Goal: Task Accomplishment & Management: Manage account settings

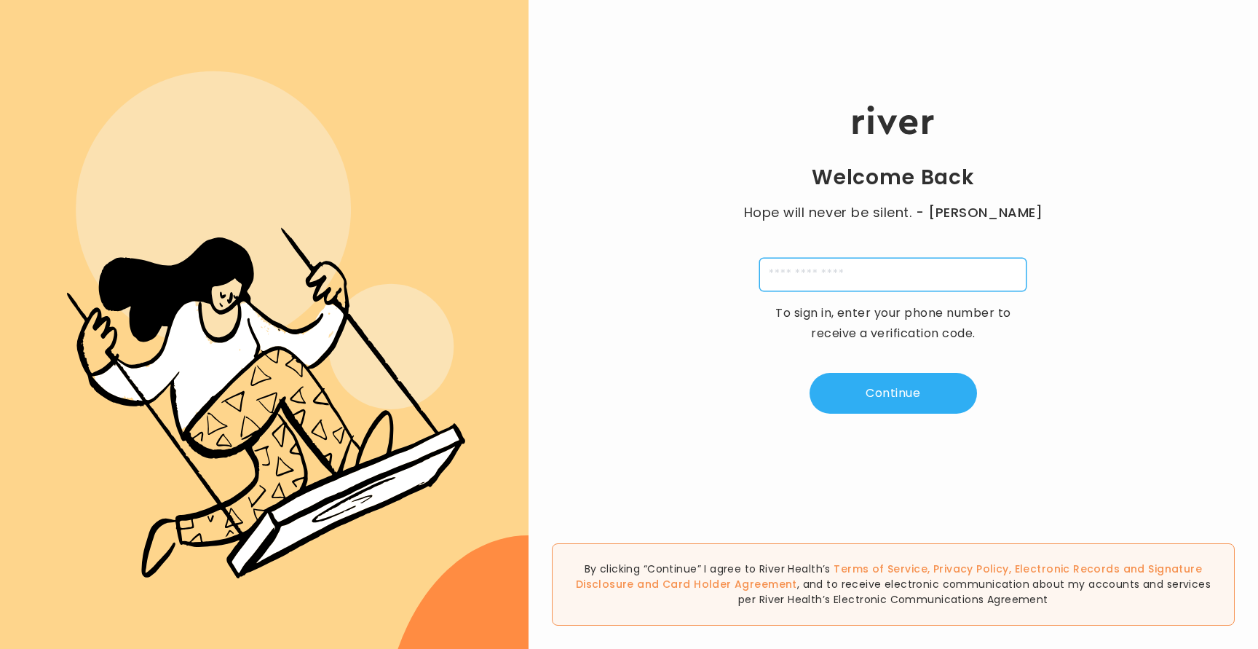
click at [902, 275] on input "tel" at bounding box center [892, 274] width 267 height 33
type input "**********"
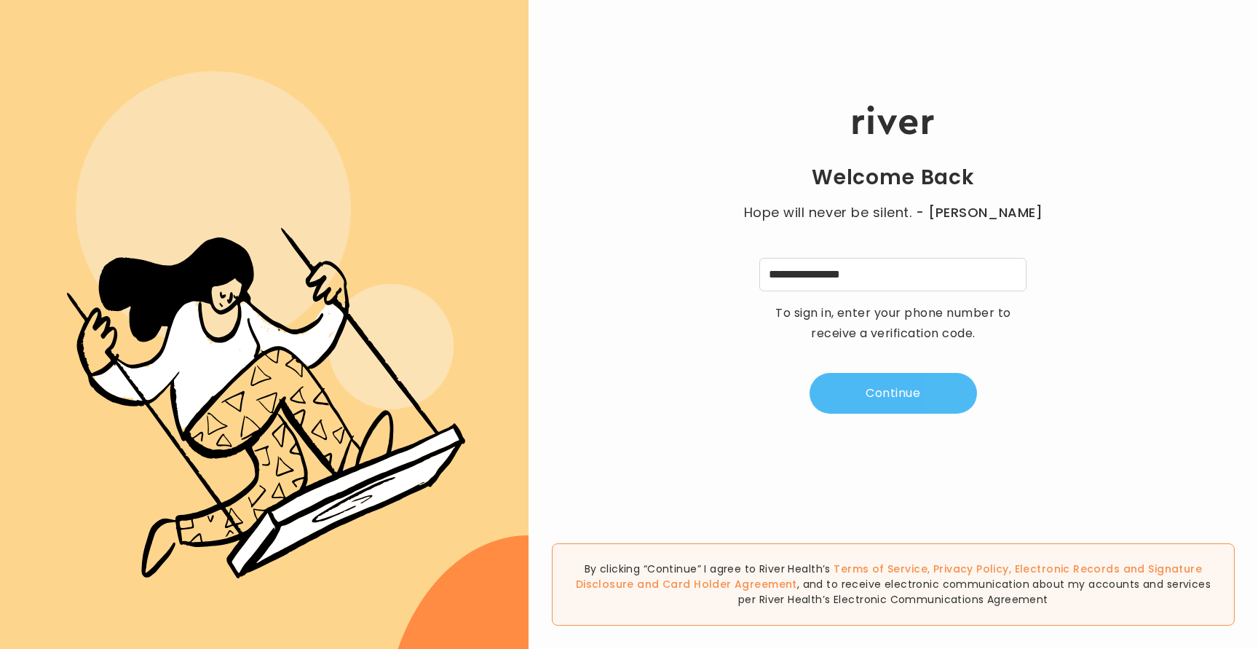
click at [892, 375] on button "Continue" at bounding box center [892, 393] width 167 height 41
type input "*"
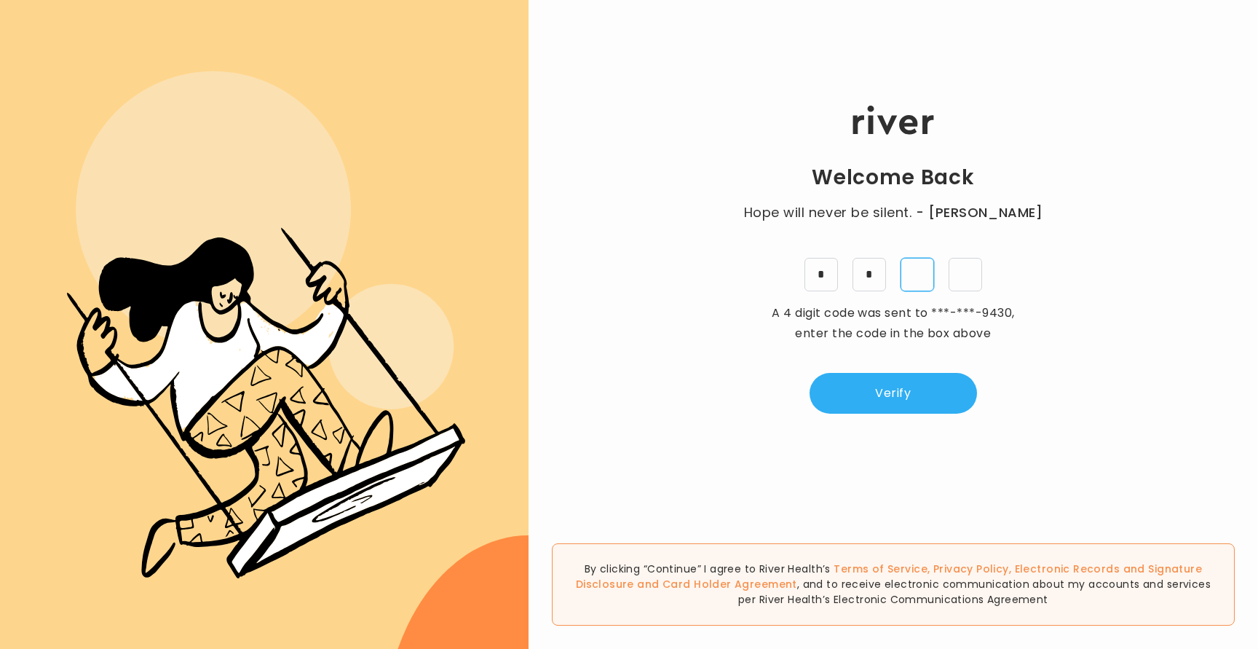
type input "*"
drag, startPoint x: 927, startPoint y: 408, endPoint x: 927, endPoint y: 392, distance: 16.0
click at [927, 408] on button "Verify" at bounding box center [892, 393] width 167 height 41
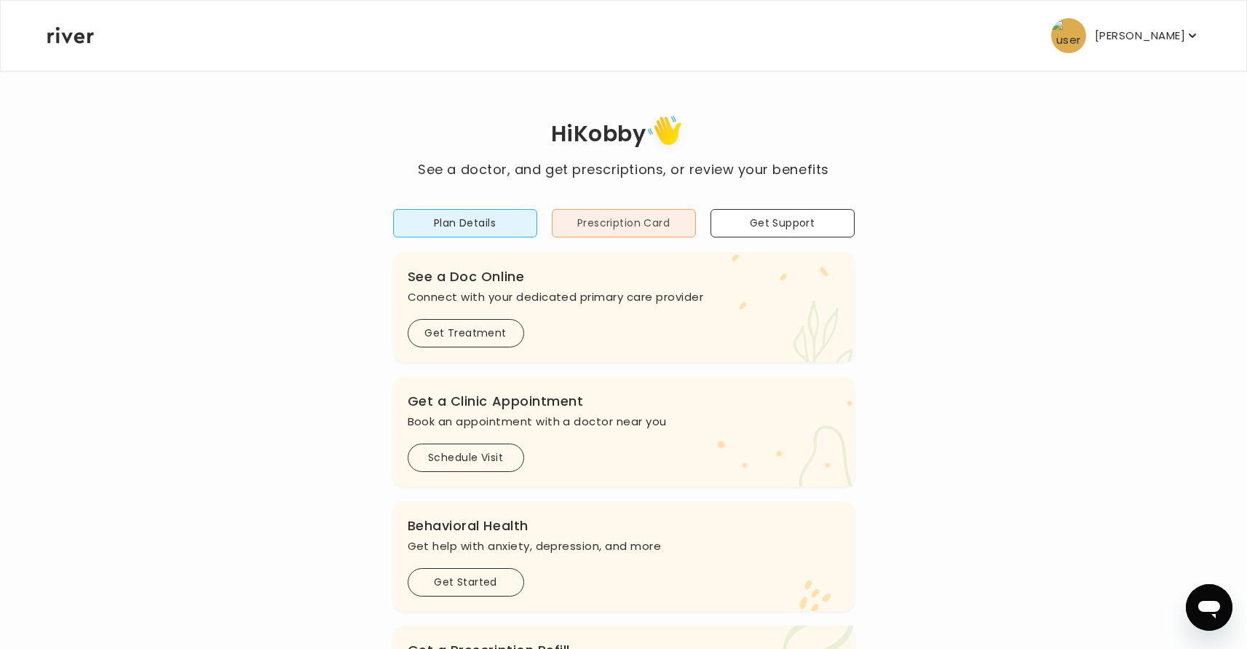
click at [630, 228] on button "Prescription Card" at bounding box center [624, 223] width 144 height 28
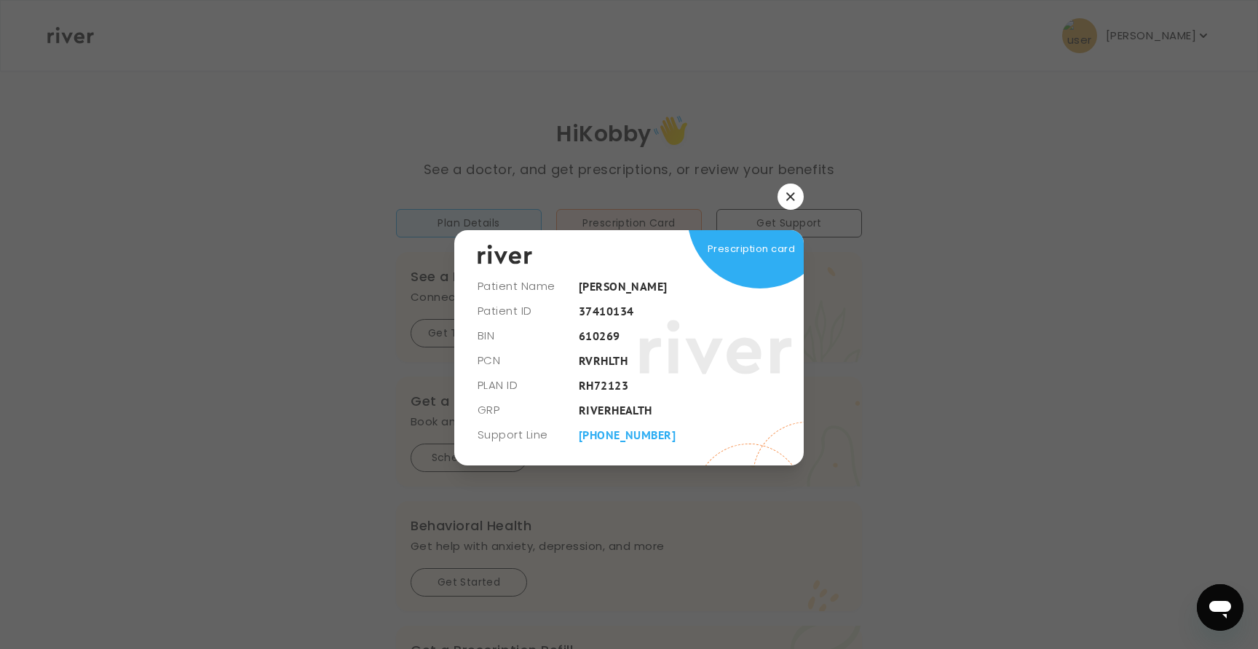
click at [786, 195] on icon "button" at bounding box center [790, 196] width 9 height 9
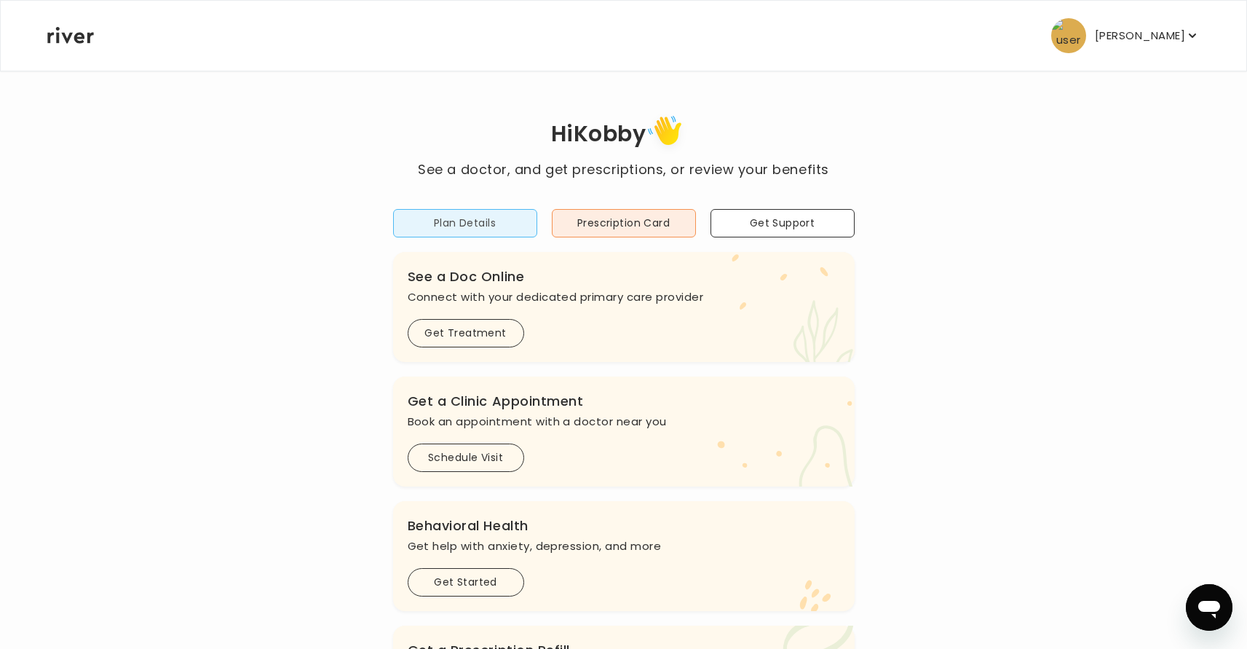
click at [463, 229] on button "Plan Details" at bounding box center [465, 223] width 144 height 28
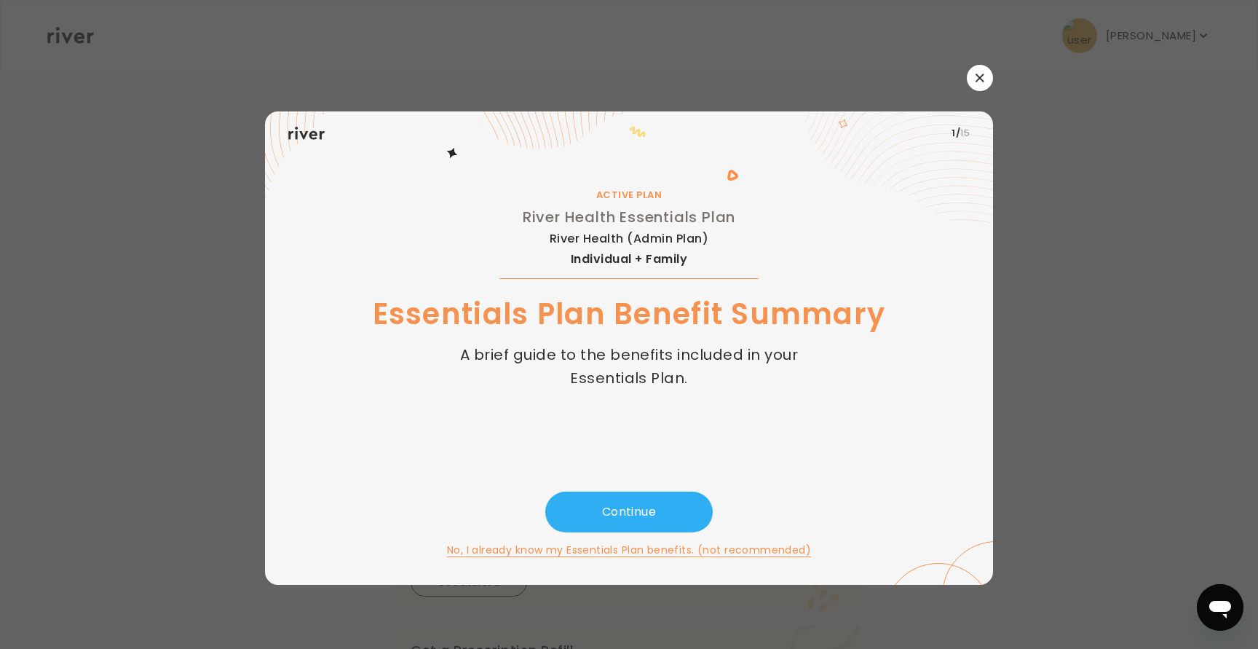
click at [974, 77] on button "button" at bounding box center [980, 78] width 26 height 26
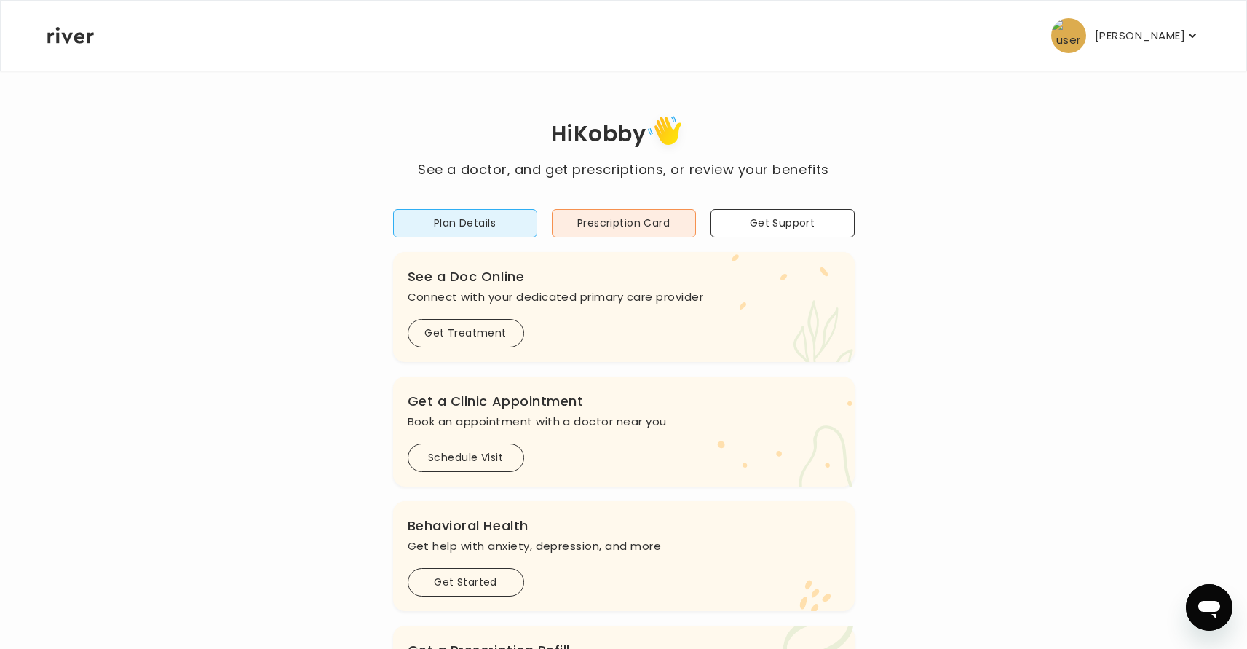
click at [1130, 31] on p "[PERSON_NAME]" at bounding box center [1140, 35] width 90 height 20
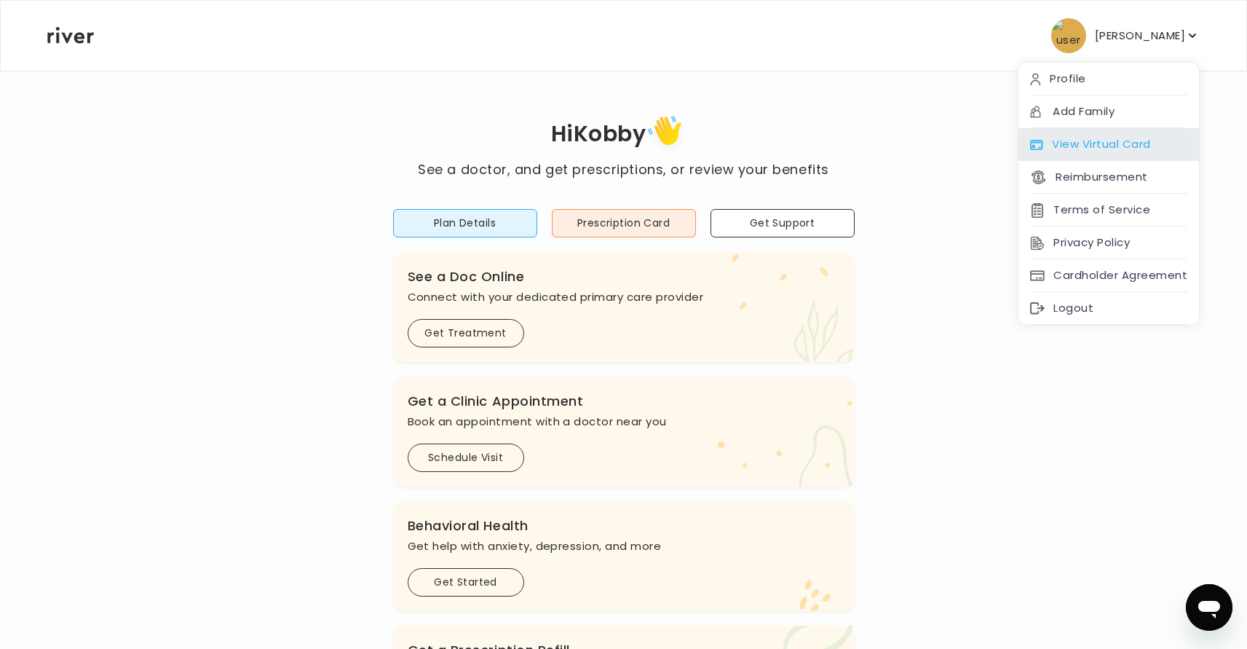
click at [1124, 150] on div "View Virtual Card" at bounding box center [1108, 144] width 181 height 33
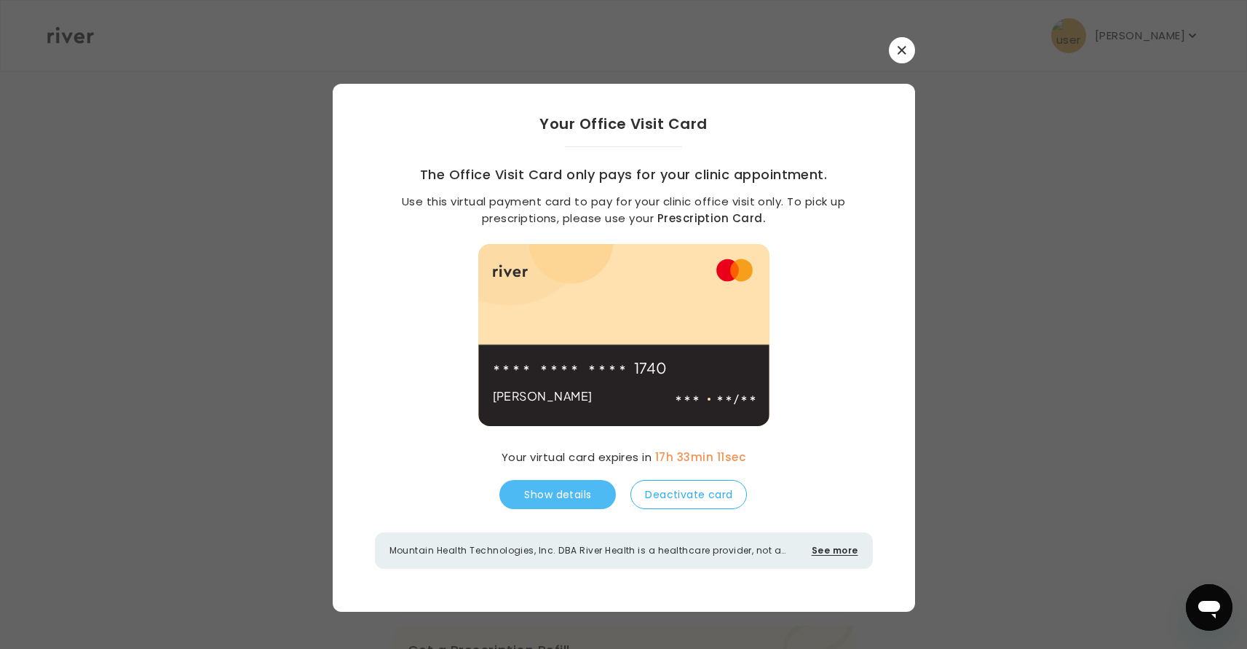
click at [570, 492] on button "Show details" at bounding box center [557, 494] width 116 height 29
click at [641, 363] on span "1740" at bounding box center [580, 367] width 175 height 20
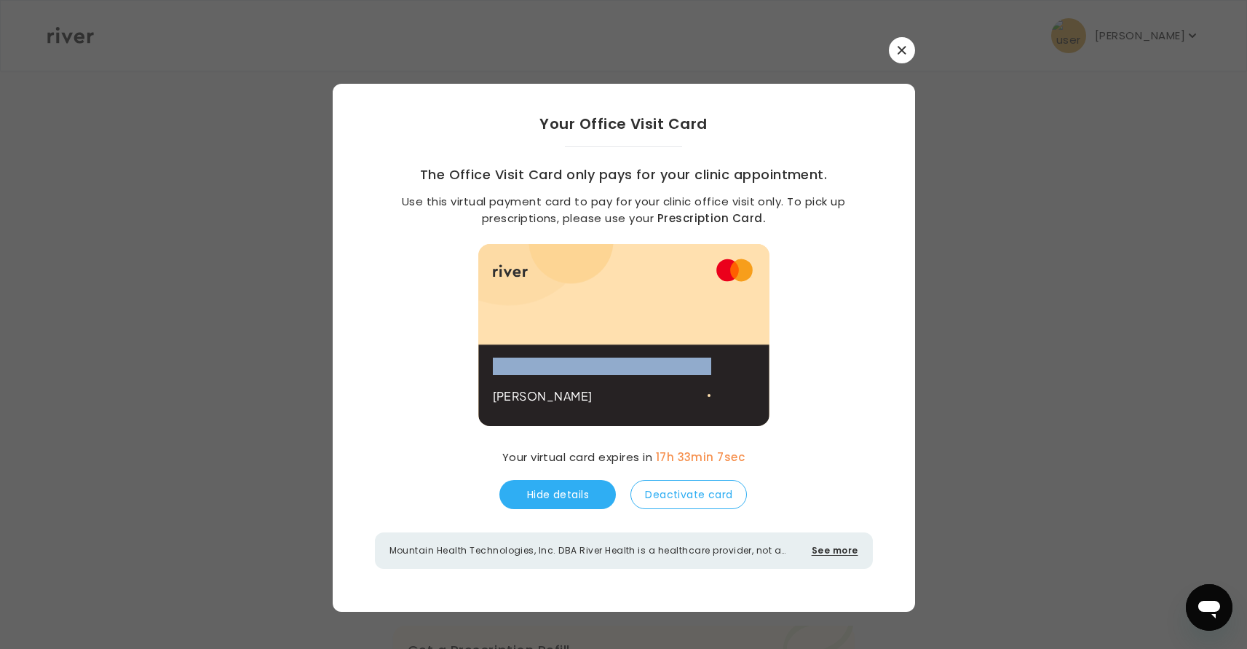
click at [641, 362] on span "1740" at bounding box center [580, 367] width 175 height 20
click at [534, 368] on span at bounding box center [535, 367] width 5 height 20
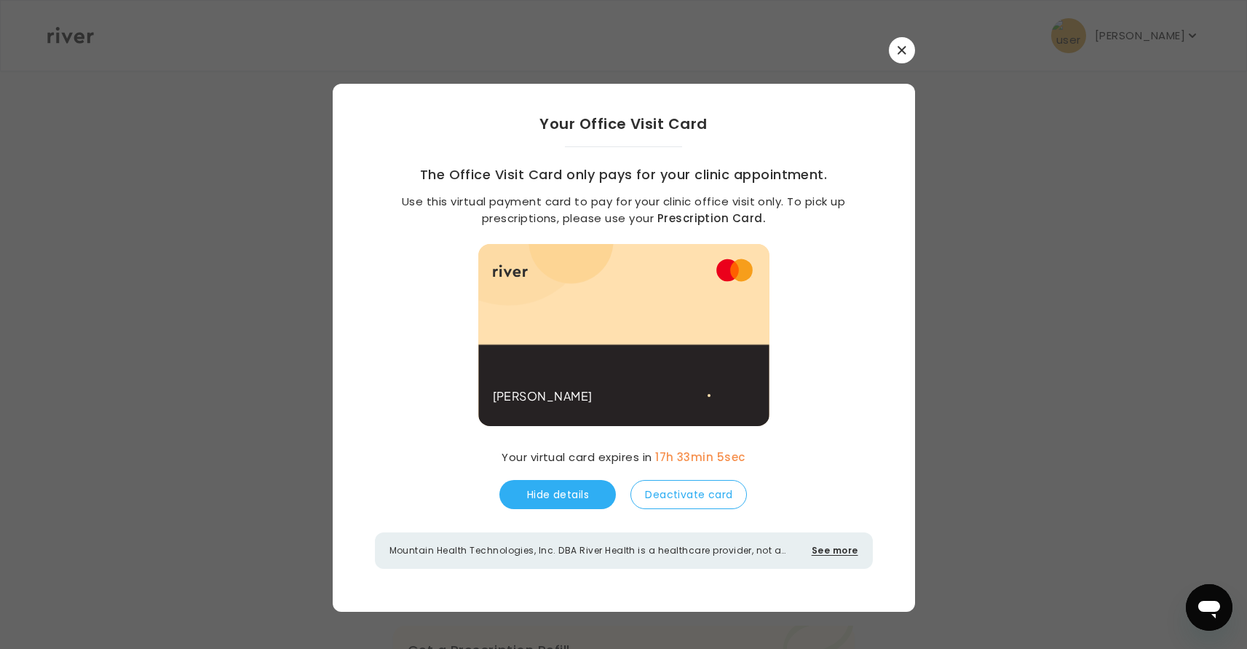
click at [535, 368] on span at bounding box center [535, 367] width 5 height 20
click at [636, 361] on span "1740" at bounding box center [580, 367] width 175 height 20
click at [691, 397] on icon at bounding box center [690, 398] width 7 height 7
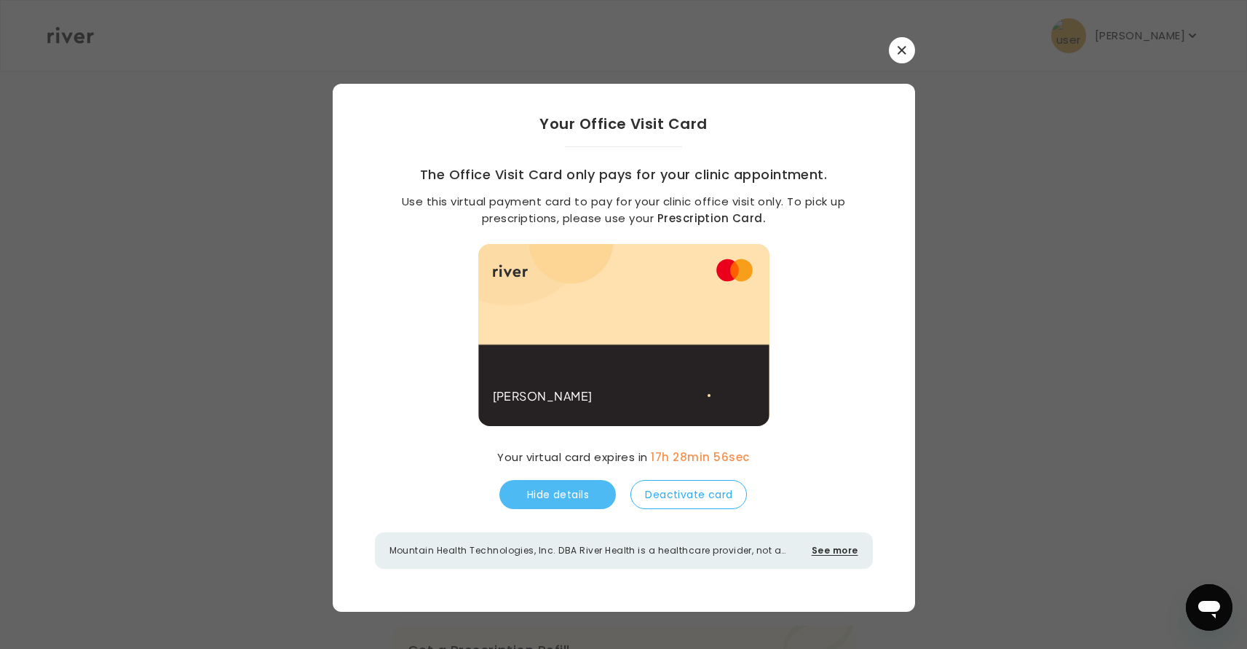
click at [582, 489] on button "Hide details" at bounding box center [557, 494] width 116 height 29
click at [582, 489] on button "Show details" at bounding box center [557, 494] width 116 height 29
click at [582, 489] on button "Hide details" at bounding box center [557, 494] width 116 height 29
click at [582, 489] on button "Show details" at bounding box center [557, 494] width 116 height 29
click at [582, 489] on button "Hide details" at bounding box center [557, 494] width 116 height 29
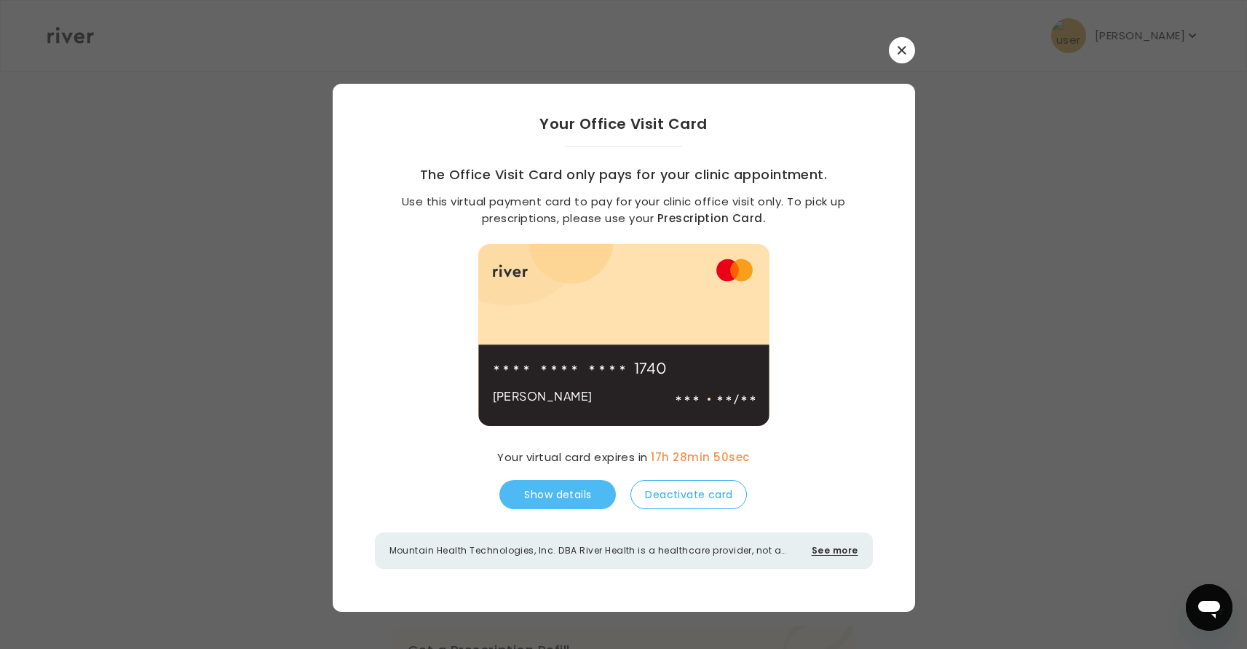
click at [582, 489] on button "Show details" at bounding box center [557, 494] width 116 height 29
click at [692, 353] on div "1740" at bounding box center [602, 366] width 218 height 40
click at [659, 370] on span "1740" at bounding box center [580, 367] width 175 height 20
click at [560, 396] on p "[PERSON_NAME]" at bounding box center [543, 396] width 100 height 20
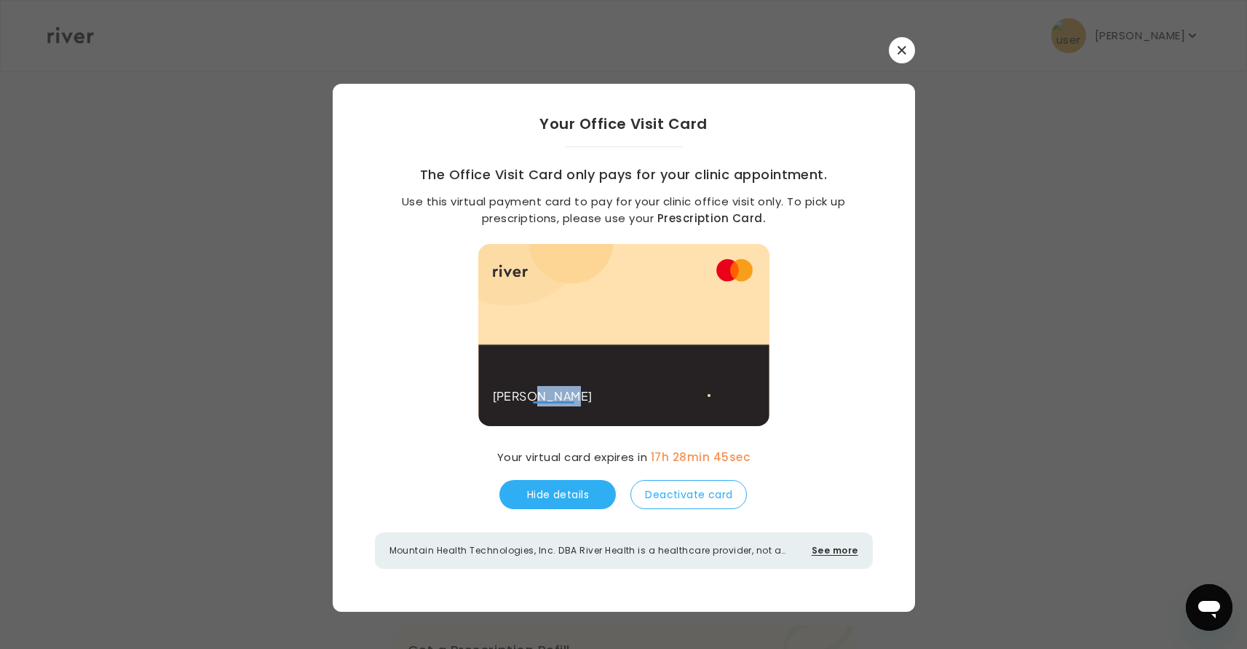
click at [555, 394] on p "[PERSON_NAME]" at bounding box center [543, 396] width 100 height 20
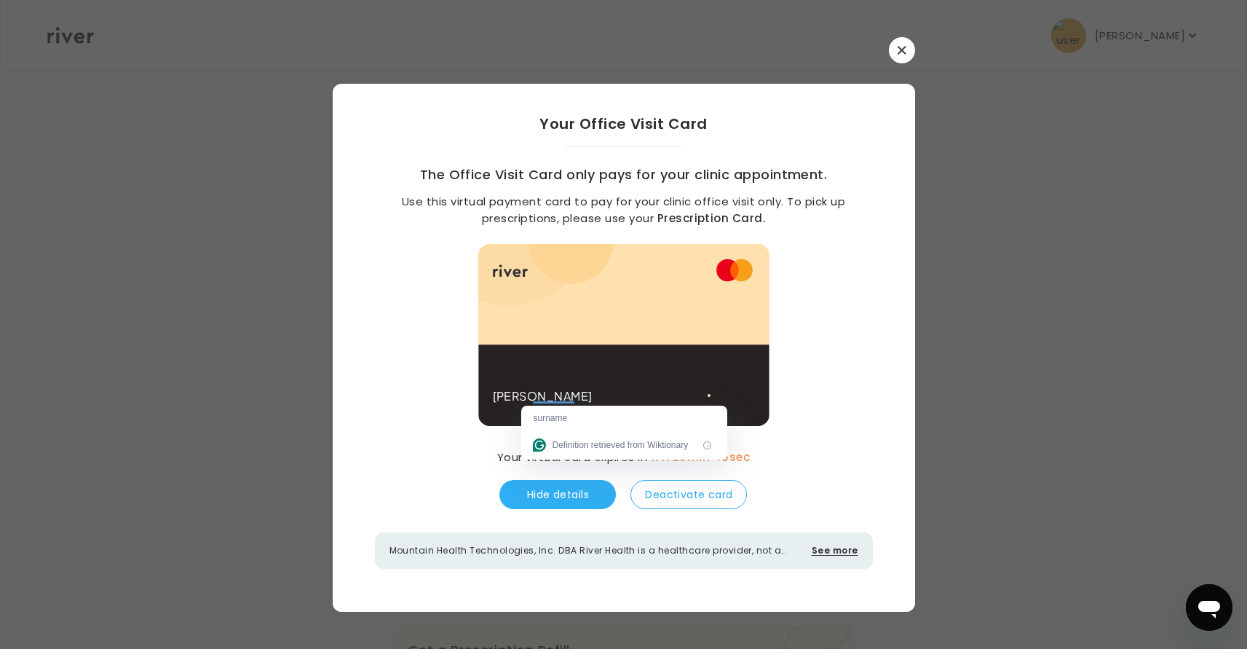
click at [876, 265] on div "Your Office Visit Card The Office Visit Card only pays for your clinic appointm…" at bounding box center [624, 341] width 582 height 514
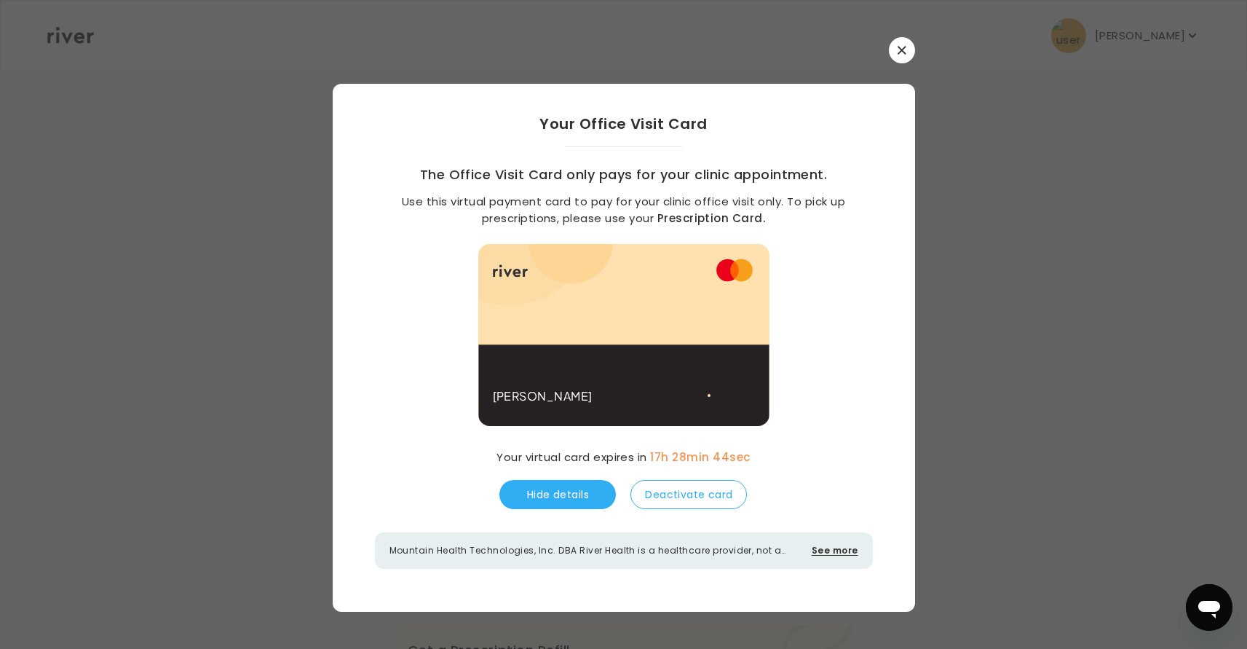
click at [803, 206] on p "Use this virtual payment card to pay for your clinic office visit only. To pick…" at bounding box center [623, 210] width 445 height 33
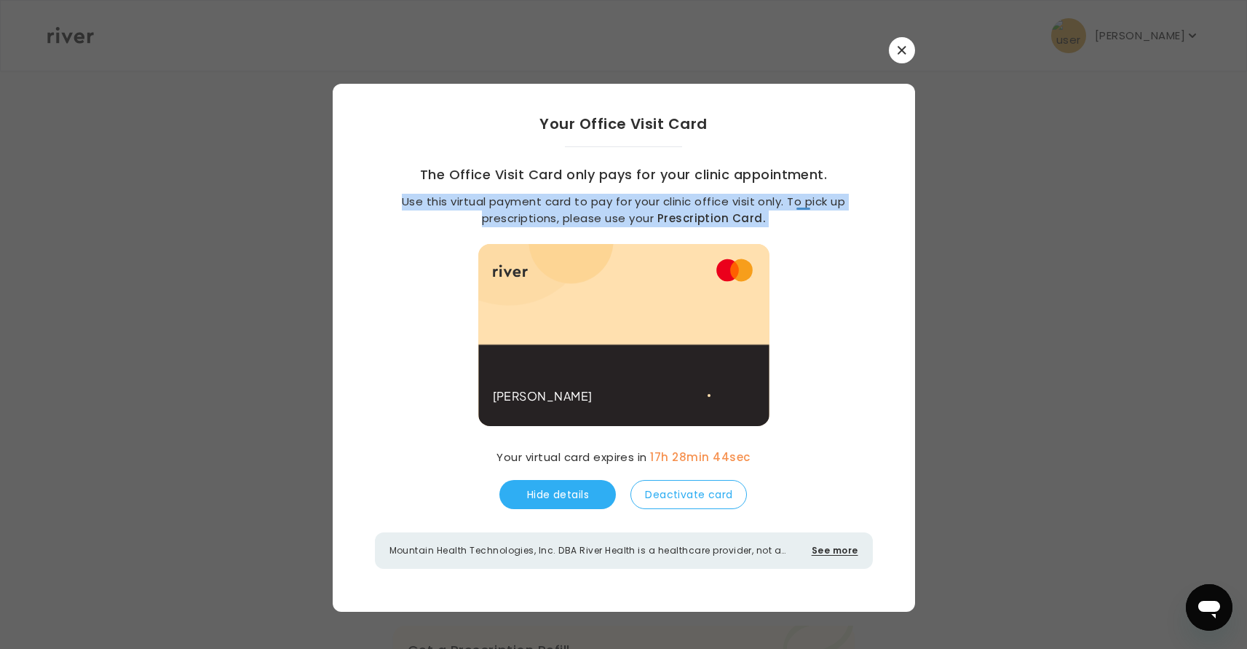
click at [803, 206] on p "Use this virtual payment card to pay for your clinic office visit only. To pick…" at bounding box center [623, 210] width 445 height 33
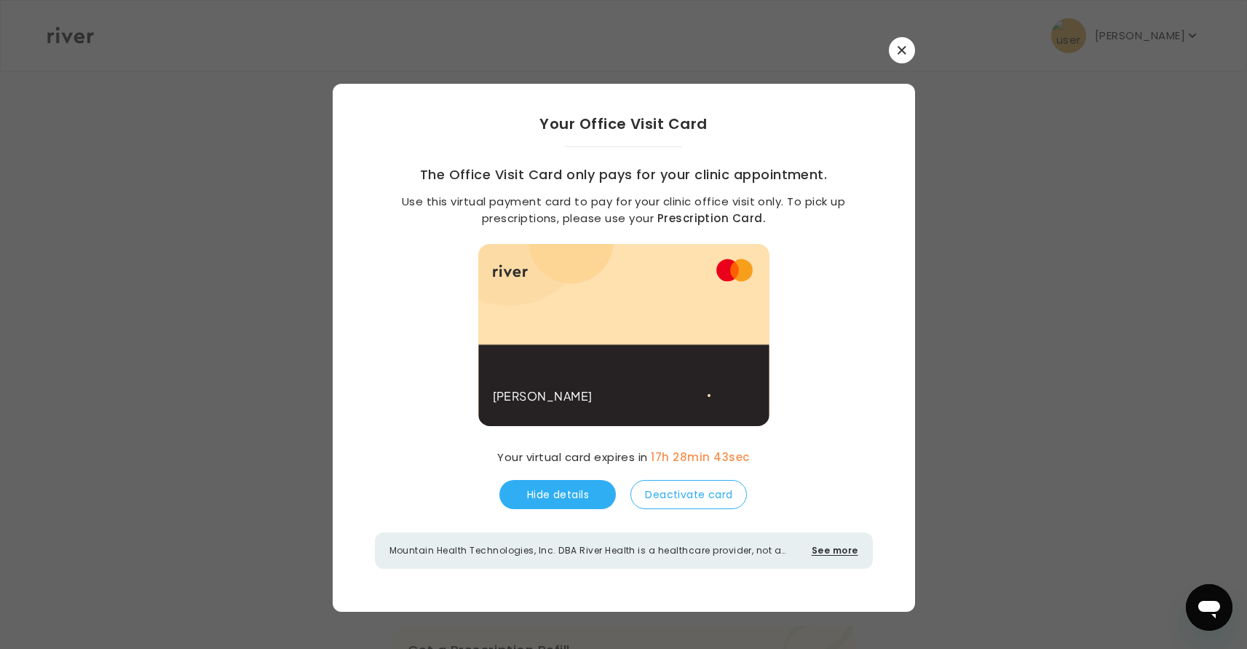
click at [796, 207] on p "Use this virtual payment card to pay for your clinic office visit only. To pick…" at bounding box center [623, 210] width 445 height 33
click at [547, 330] on div at bounding box center [624, 295] width 262 height 102
click at [708, 424] on div "[PERSON_NAME] /" at bounding box center [624, 406] width 262 height 40
click at [717, 504] on button "Deactivate card" at bounding box center [688, 494] width 116 height 29
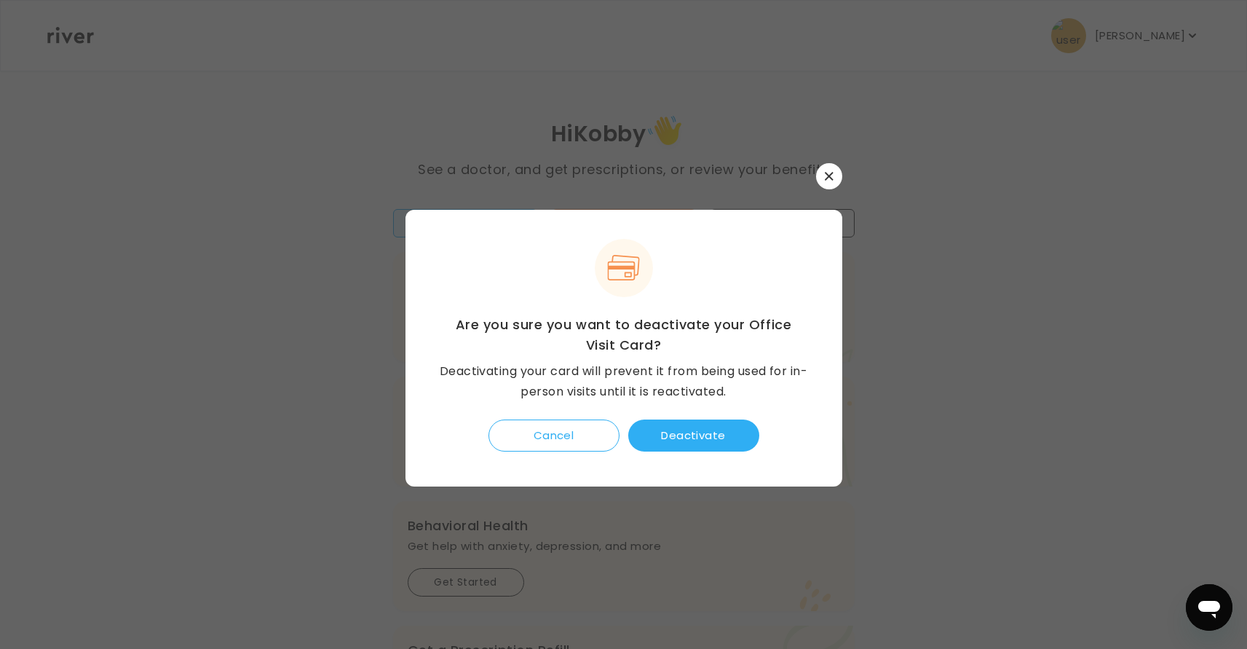
click at [597, 329] on h3 "Are you sure you want to deactivate your Office Visit Card?" at bounding box center [623, 334] width 341 height 41
click at [598, 329] on h3 "Are you sure you want to deactivate your Office Visit Card?" at bounding box center [623, 334] width 341 height 41
click at [709, 437] on button "Deactivate" at bounding box center [693, 435] width 131 height 32
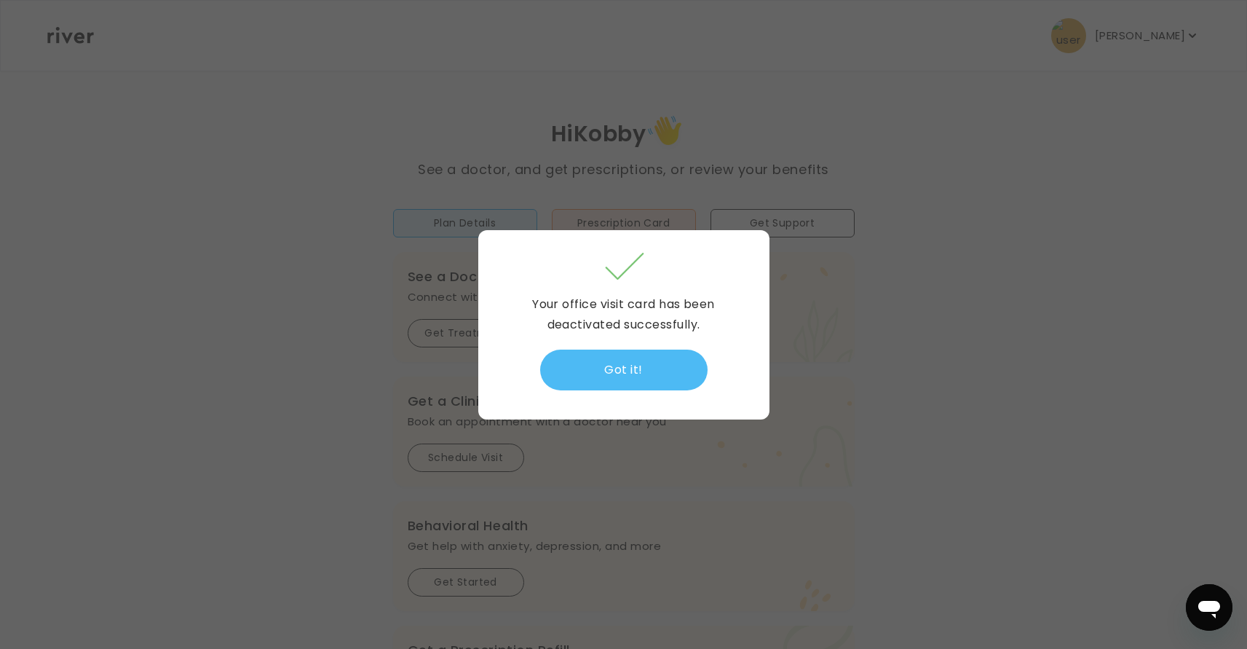
click at [665, 362] on button "Got it!" at bounding box center [623, 369] width 167 height 41
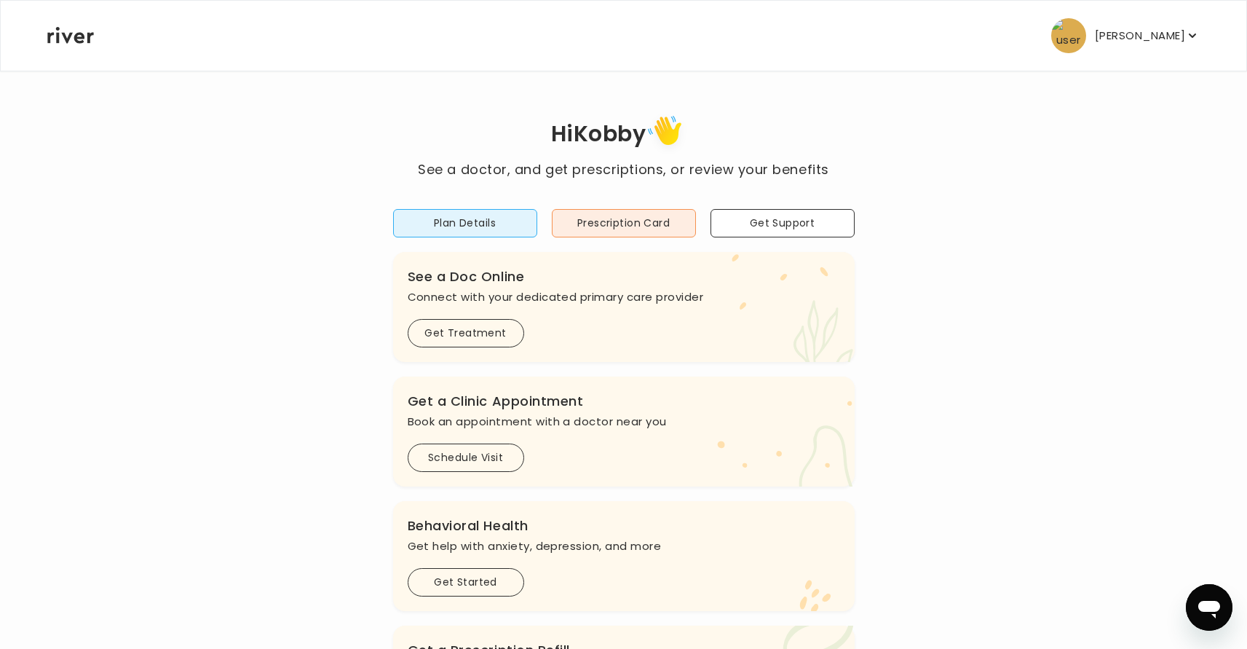
click at [1150, 41] on p "[PERSON_NAME]" at bounding box center [1140, 35] width 90 height 20
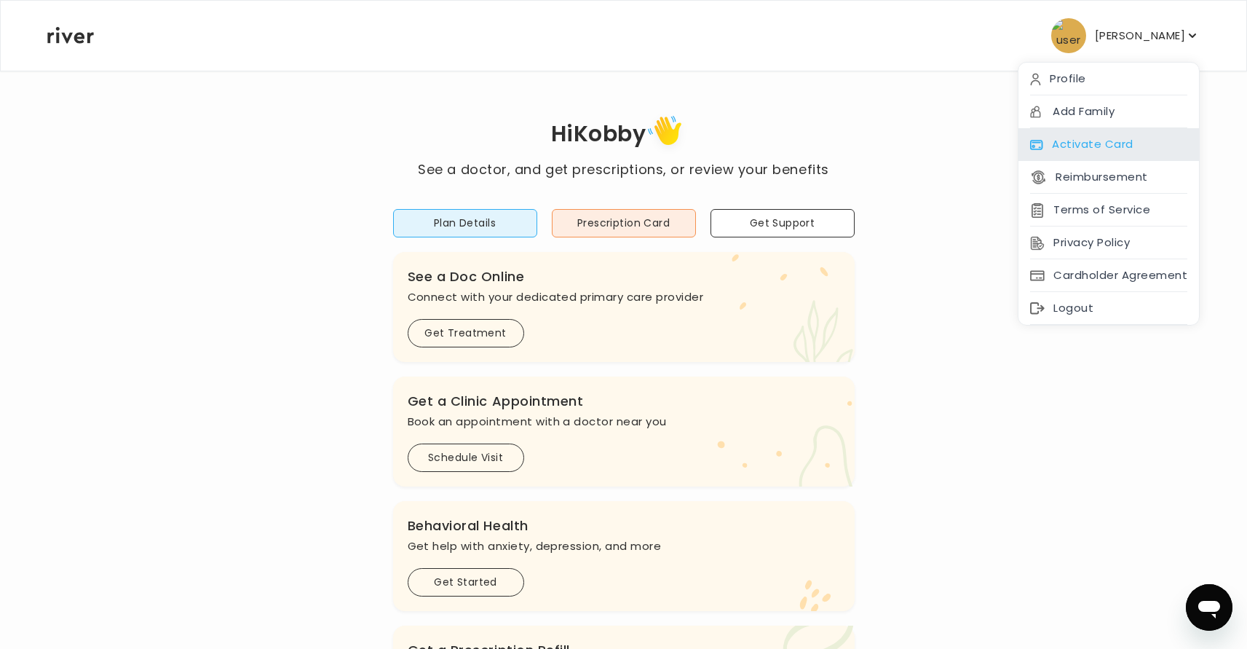
click at [1122, 143] on div "Activate Card" at bounding box center [1108, 144] width 181 height 33
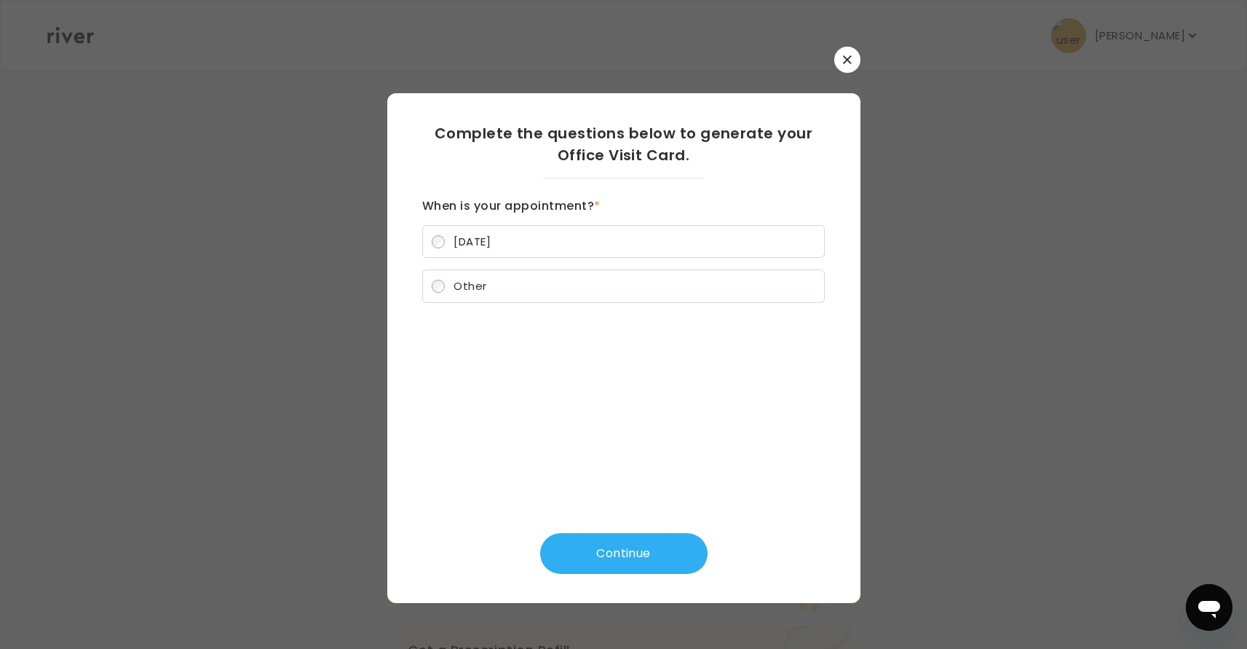
click at [534, 235] on label "[DATE]" at bounding box center [623, 241] width 403 height 33
click at [657, 537] on button "Continue" at bounding box center [623, 553] width 167 height 41
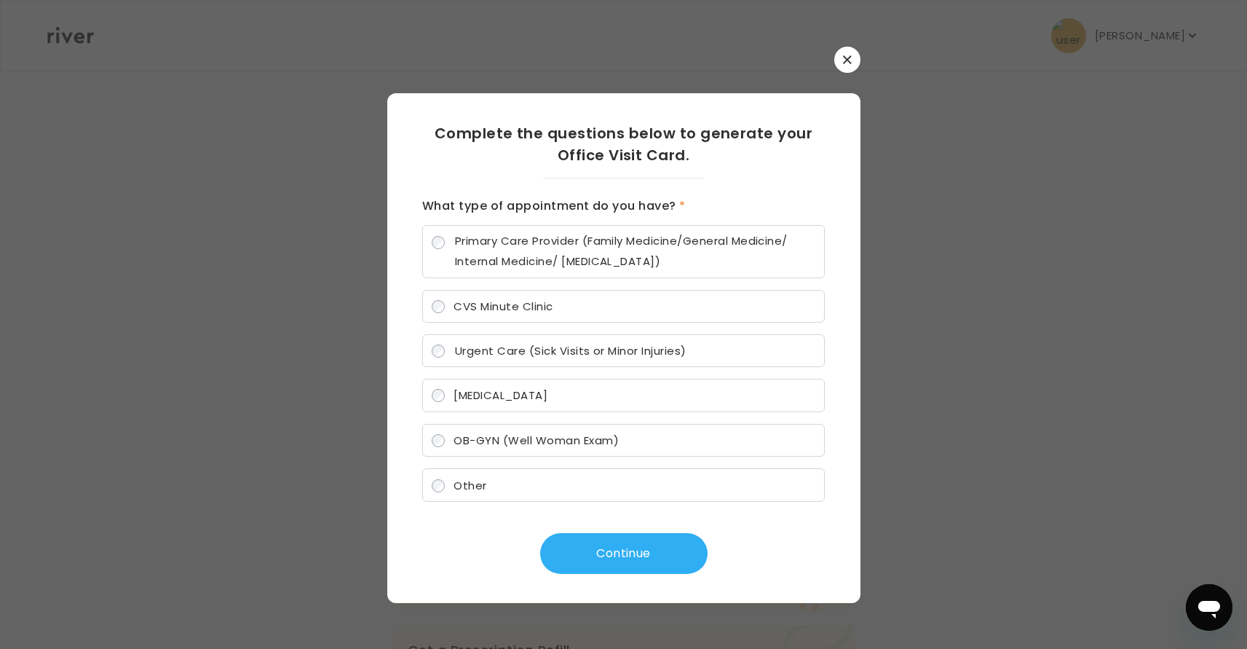
click at [615, 309] on label "CVS Minute Clinic" at bounding box center [623, 306] width 403 height 33
click at [659, 559] on button "Continue" at bounding box center [623, 553] width 167 height 41
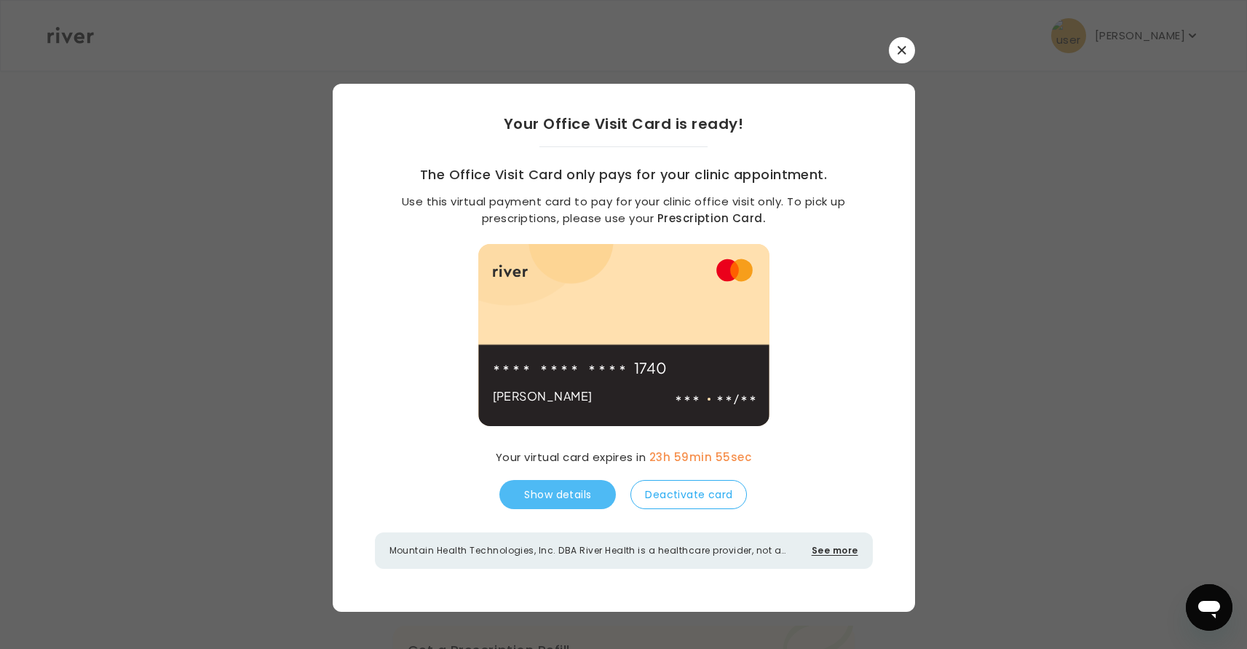
click at [556, 494] on button "Show details" at bounding box center [557, 494] width 116 height 29
click at [719, 366] on div "1740 [PERSON_NAME] /" at bounding box center [624, 386] width 262 height 80
